Goal: Check status: Check status

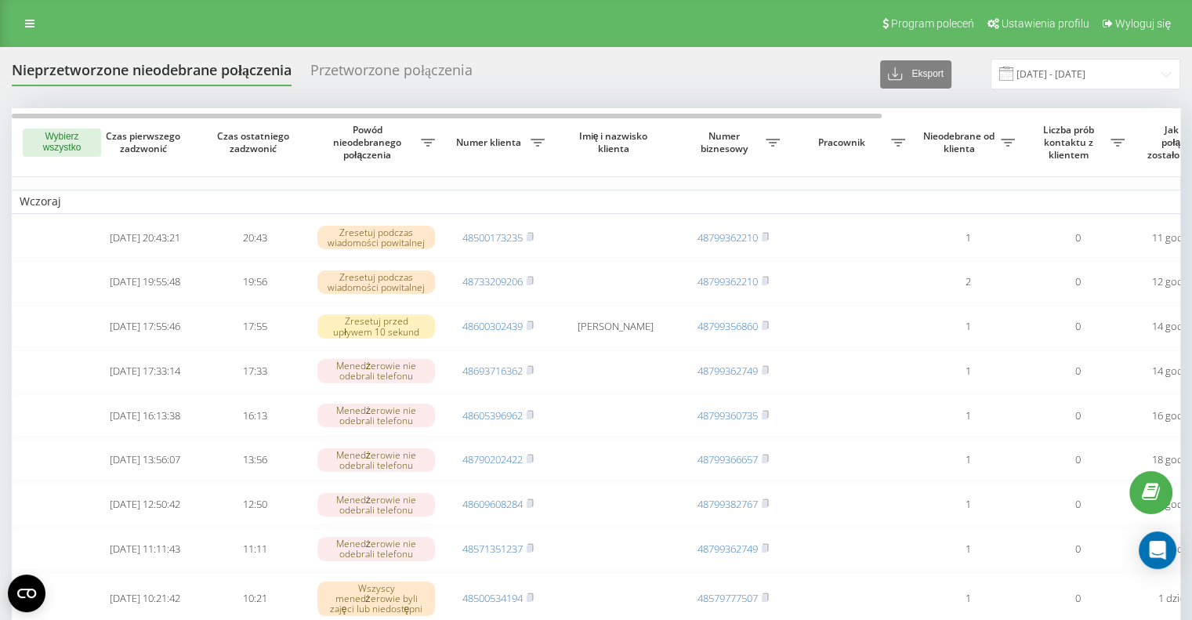
click at [368, 74] on div "Przetworzone połączenia" at bounding box center [391, 74] width 162 height 24
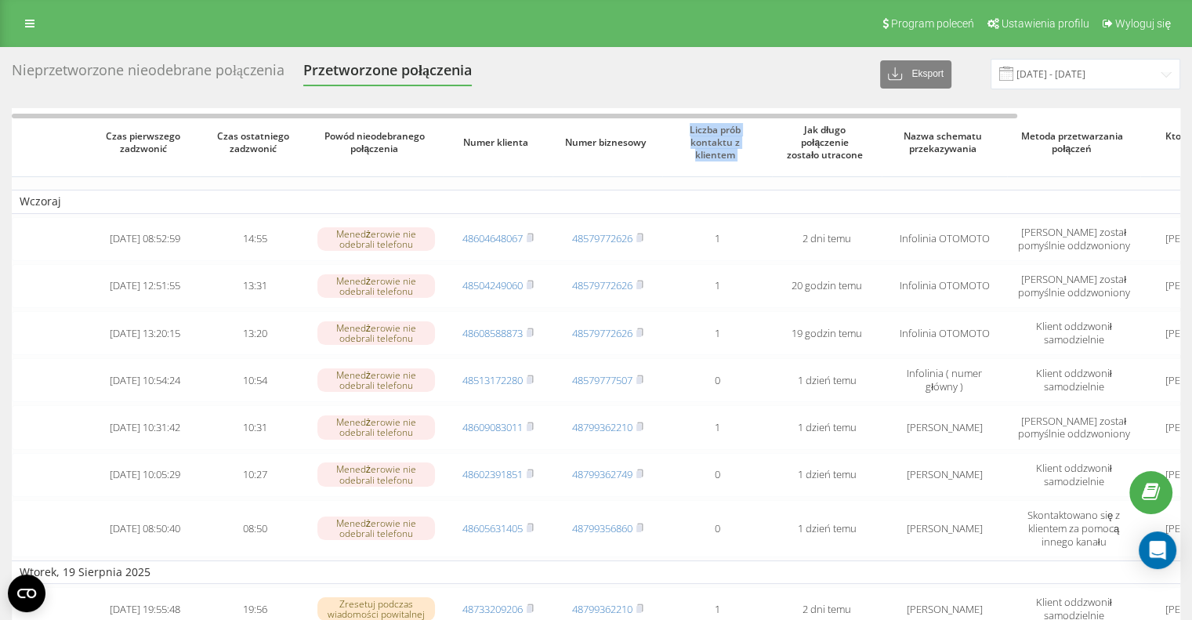
drag, startPoint x: 678, startPoint y: 110, endPoint x: 803, endPoint y: 118, distance: 124.9
click at [803, 118] on tr "Czas pierwszego zadzwonić Czas ostatniego zadzwonić Powód nieodebranego połącze…" at bounding box center [690, 142] width 1356 height 69
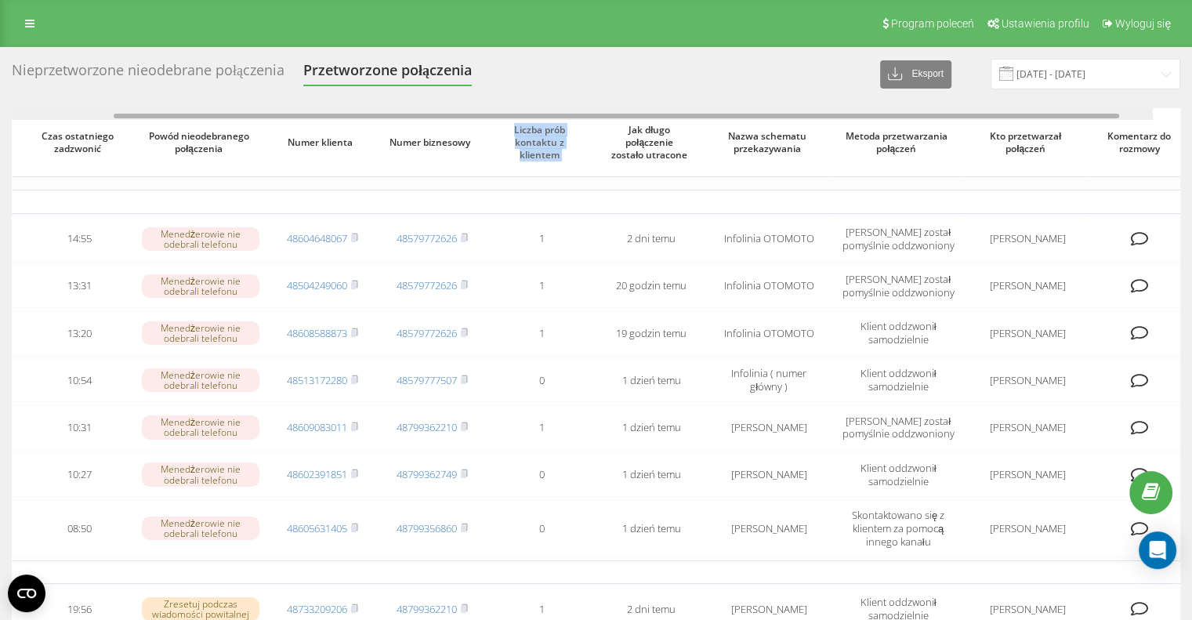
scroll to position [0, 187]
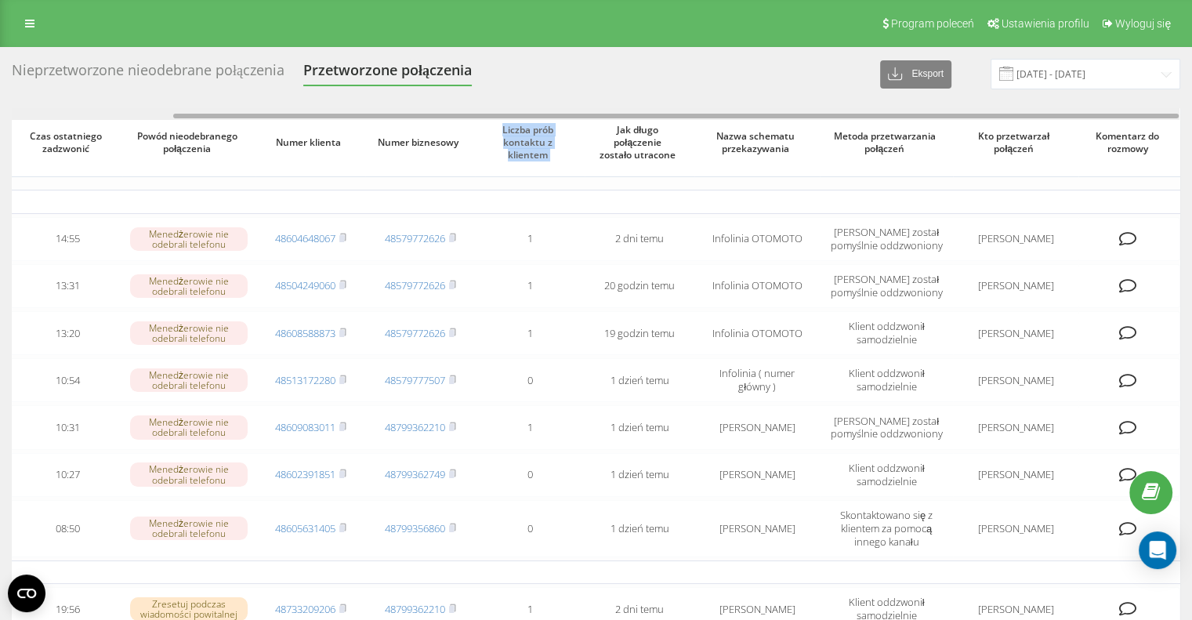
drag, startPoint x: 801, startPoint y: 113, endPoint x: 997, endPoint y: 110, distance: 196.0
click at [997, 110] on div at bounding box center [596, 114] width 1168 height 12
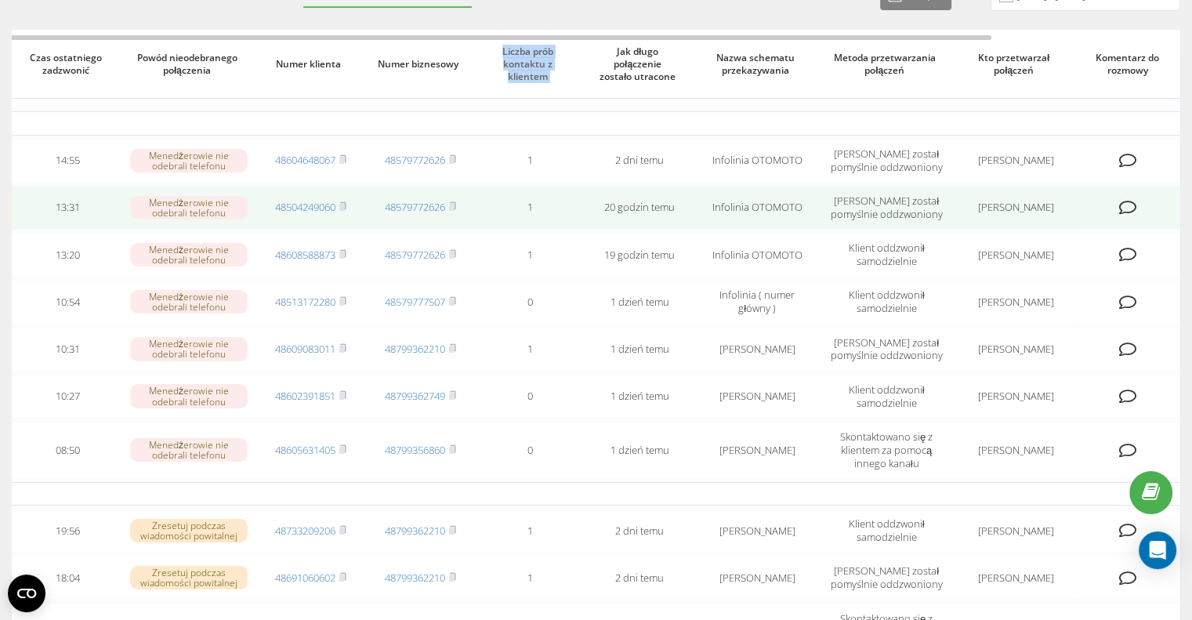
scroll to position [0, 0]
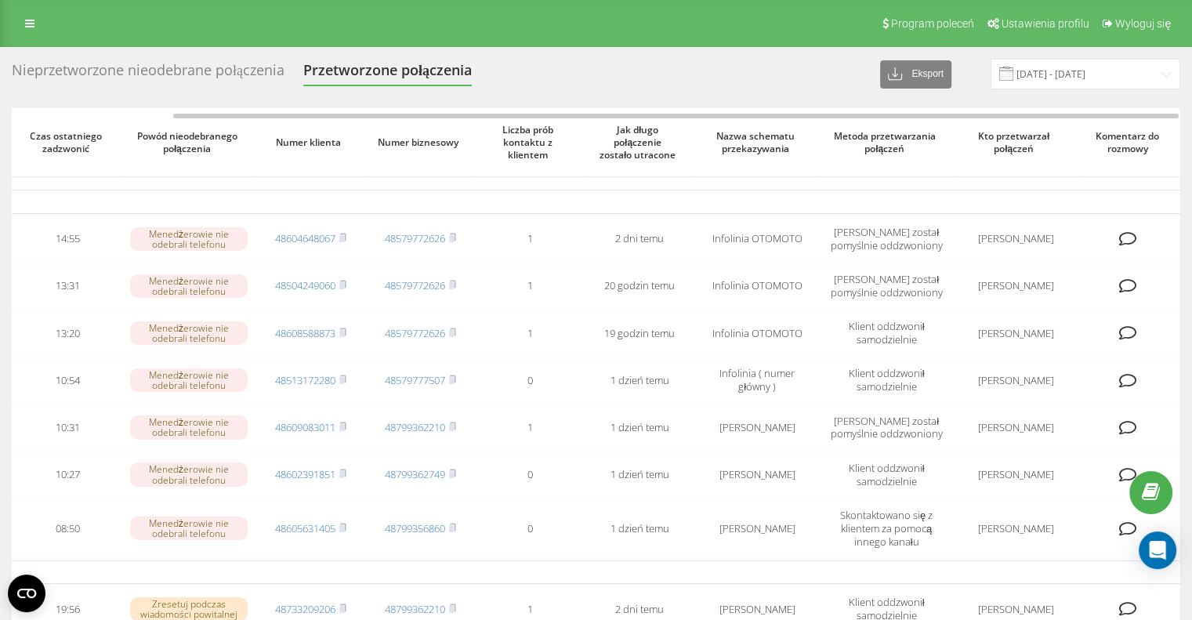
click at [232, 78] on div "Nieprzetworzone nieodebrane połączenia" at bounding box center [148, 74] width 273 height 24
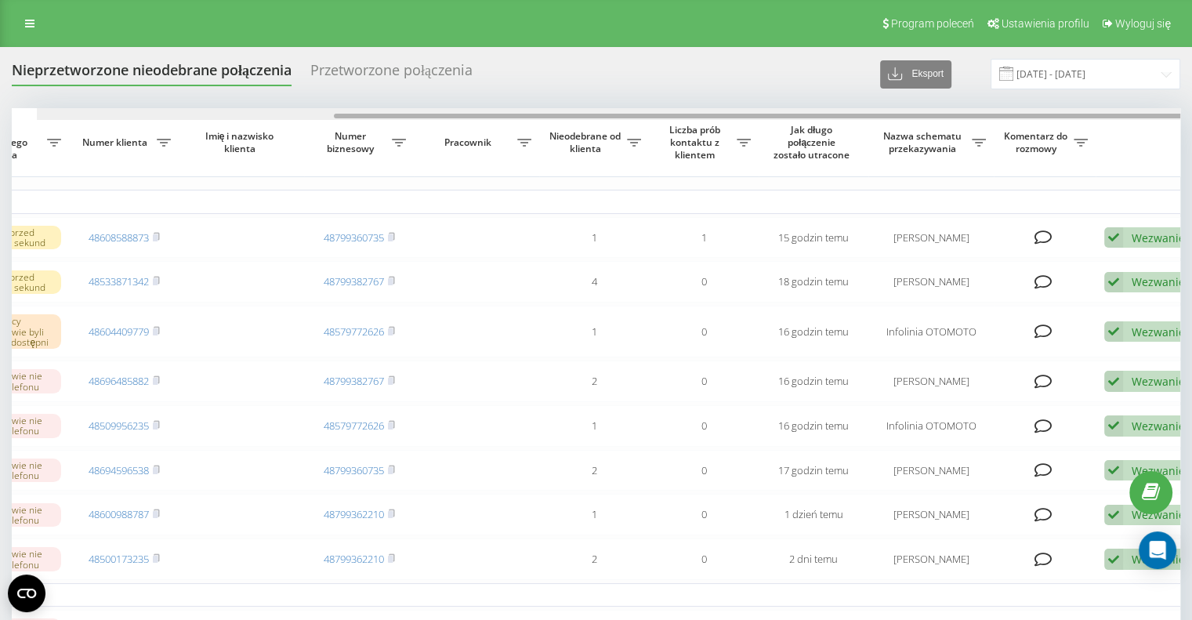
scroll to position [0, 398]
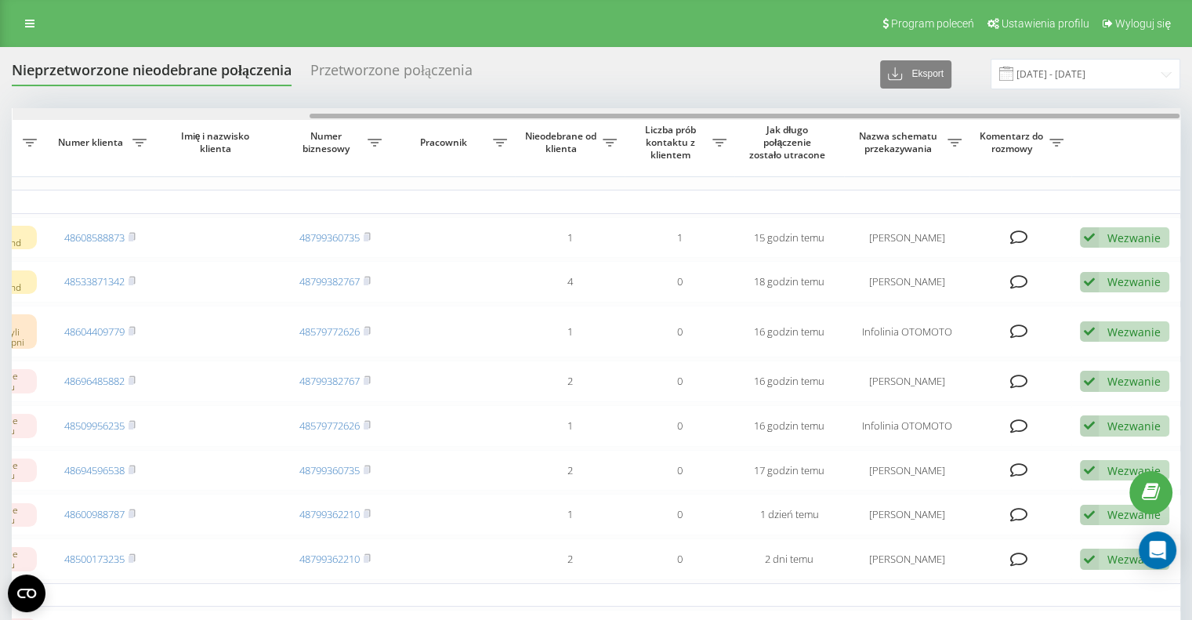
drag, startPoint x: 795, startPoint y: 113, endPoint x: 1131, endPoint y: 90, distance: 337.1
click at [1131, 90] on div "Nieprzetworzone nieodebrane połączenia Przetworzone połączenia Eksport .csv .xl…" at bounding box center [596, 588] width 1169 height 1059
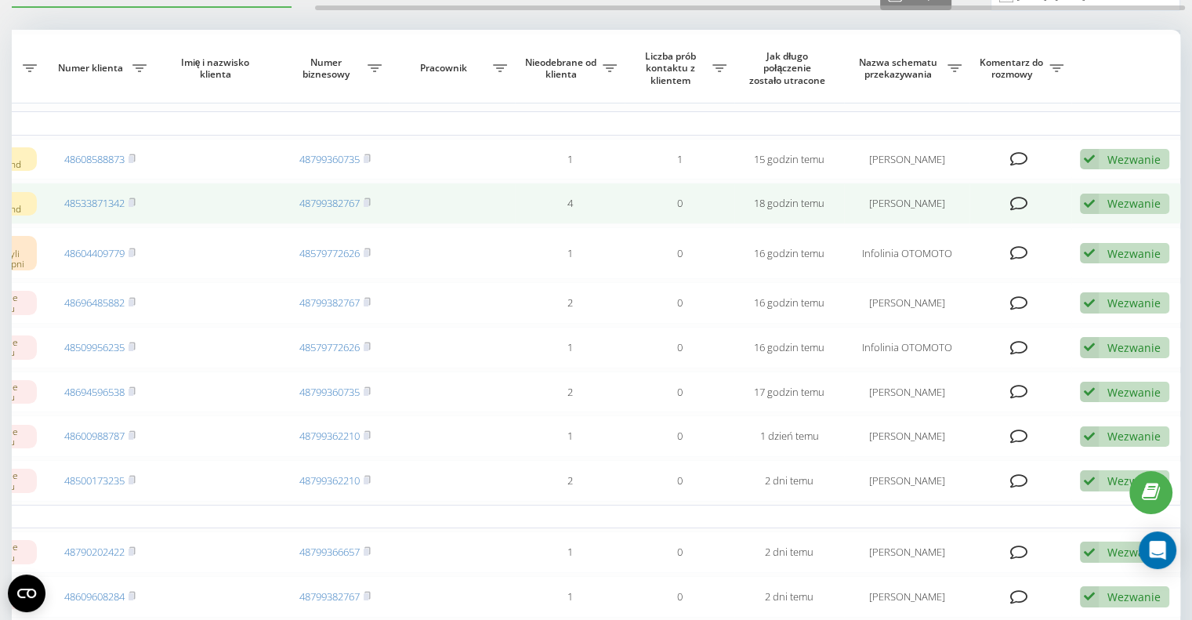
scroll to position [157, 0]
